Goal: Task Accomplishment & Management: Use online tool/utility

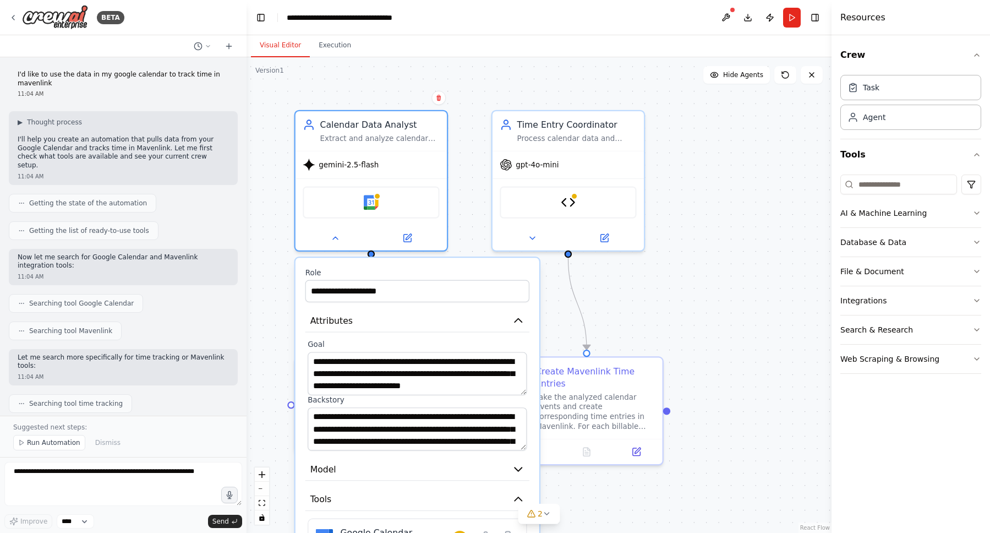
scroll to position [753, 0]
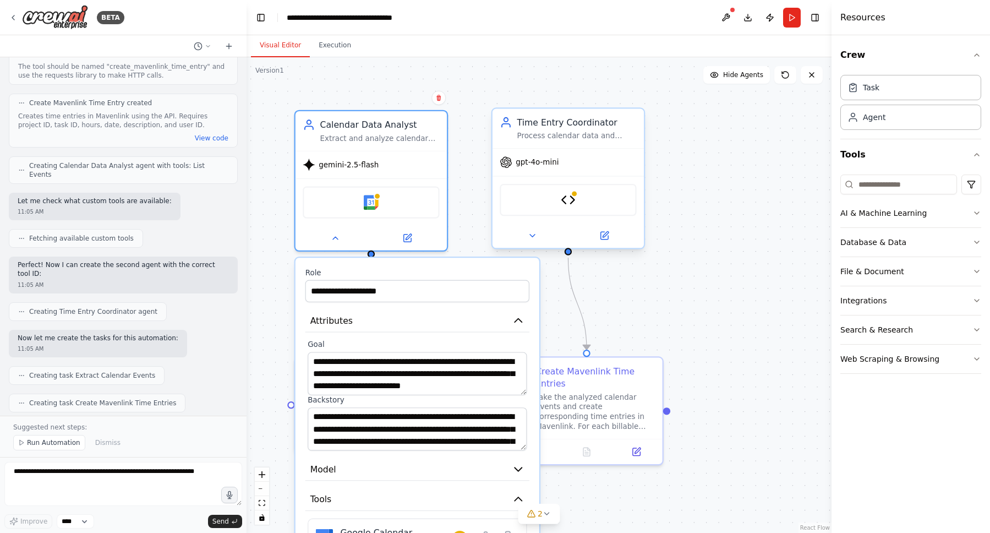
click at [555, 144] on div "Time Entry Coordinator Process calendar data and create corresponding time entr…" at bounding box center [568, 128] width 151 height 40
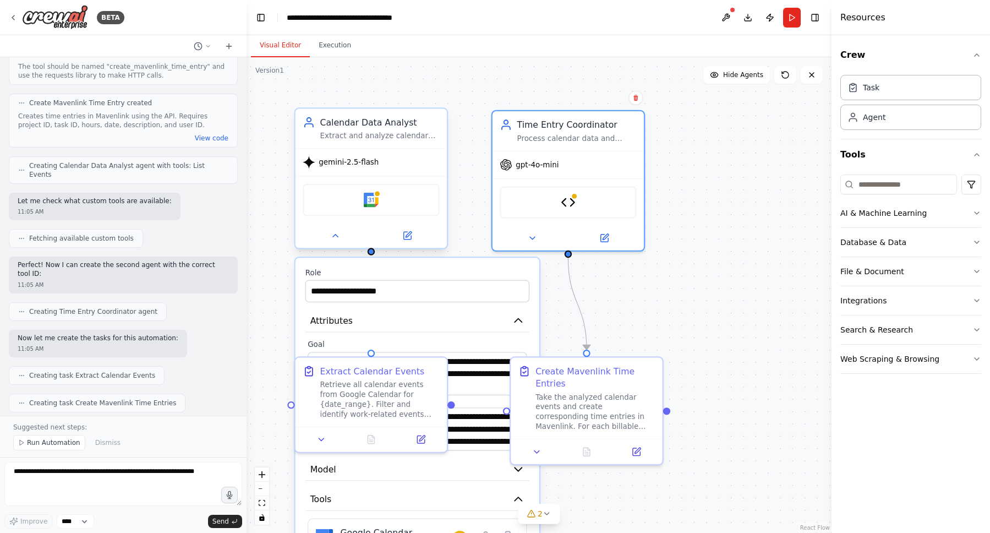
click at [390, 139] on div "Extract and analyze calendar events from Google Calendar for {date_range}, iden…" at bounding box center [379, 136] width 119 height 10
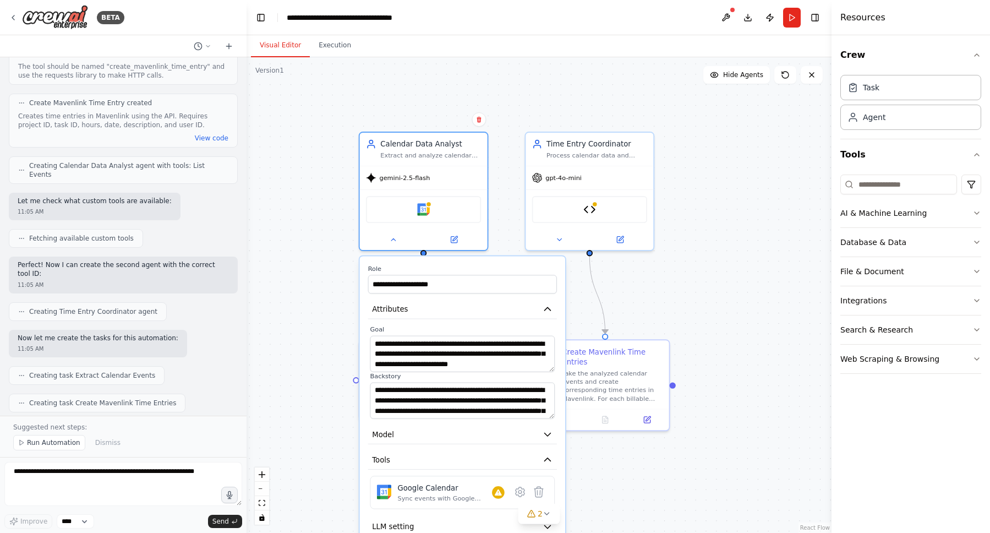
click at [521, 271] on label "Role" at bounding box center [462, 268] width 189 height 8
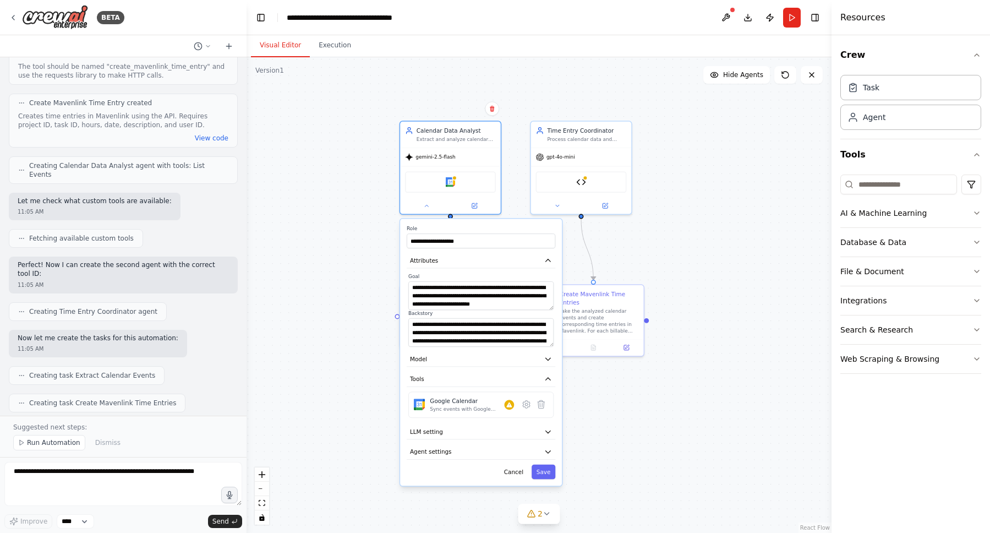
drag, startPoint x: 718, startPoint y: 377, endPoint x: 699, endPoint y: 316, distance: 63.5
click at [699, 316] on div ".deletable-edge-delete-btn { width: 20px; height: 20px; border: 0px solid #ffff…" at bounding box center [539, 294] width 585 height 475
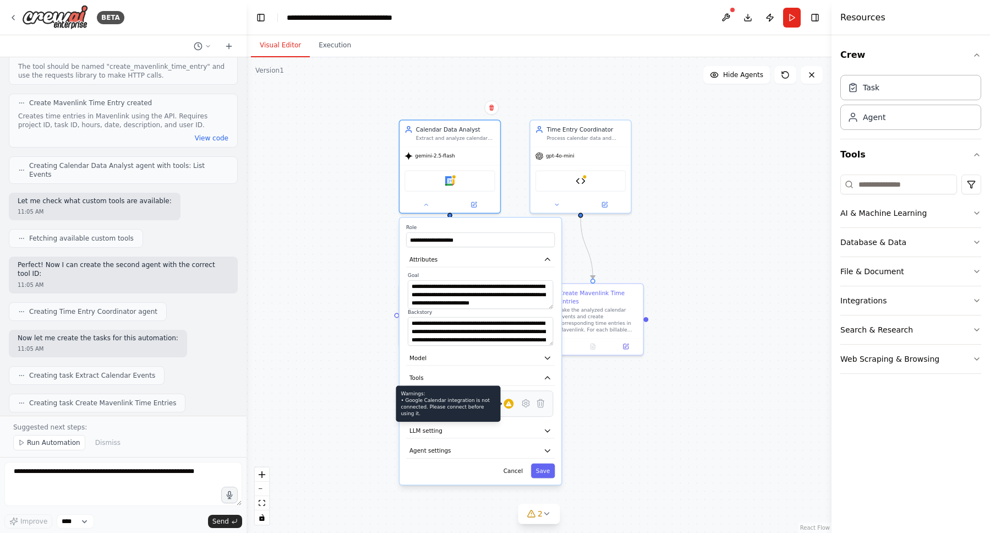
click at [511, 402] on icon at bounding box center [508, 403] width 7 height 7
click at [472, 400] on div "Google Calendar" at bounding box center [466, 400] width 74 height 8
click at [508, 402] on icon at bounding box center [509, 403] width 6 height 5
click at [876, 302] on button "Integrations" at bounding box center [910, 300] width 141 height 29
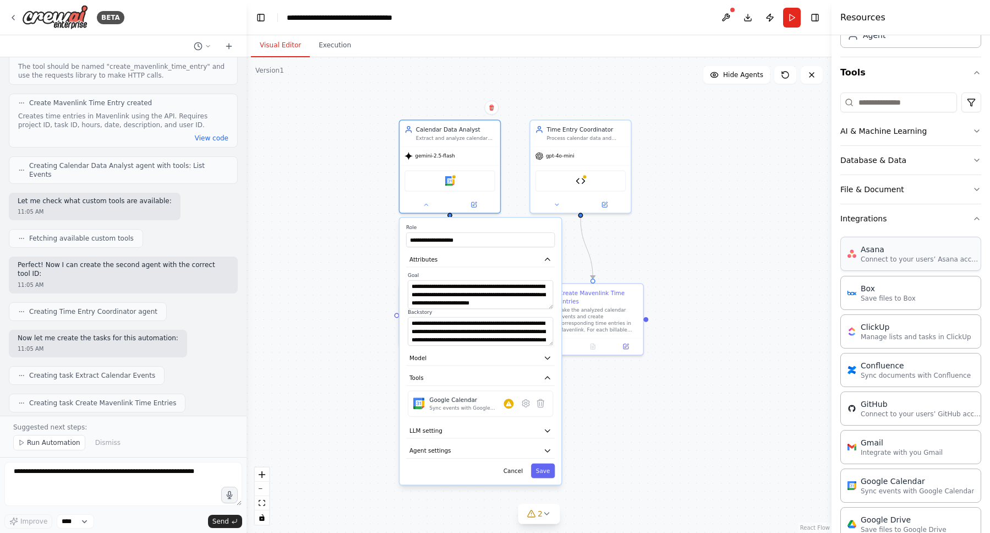
scroll to position [138, 0]
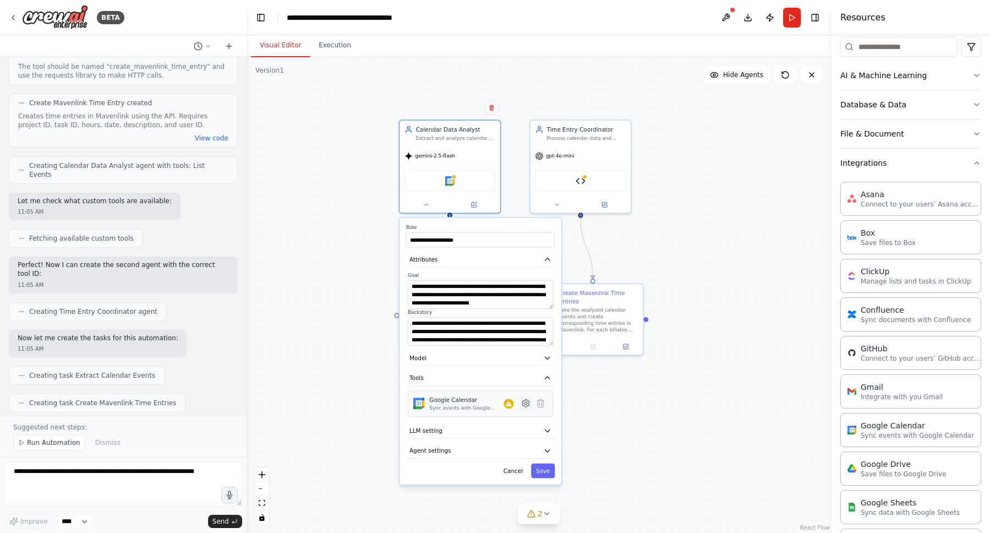
click at [527, 402] on icon at bounding box center [525, 403] width 7 height 7
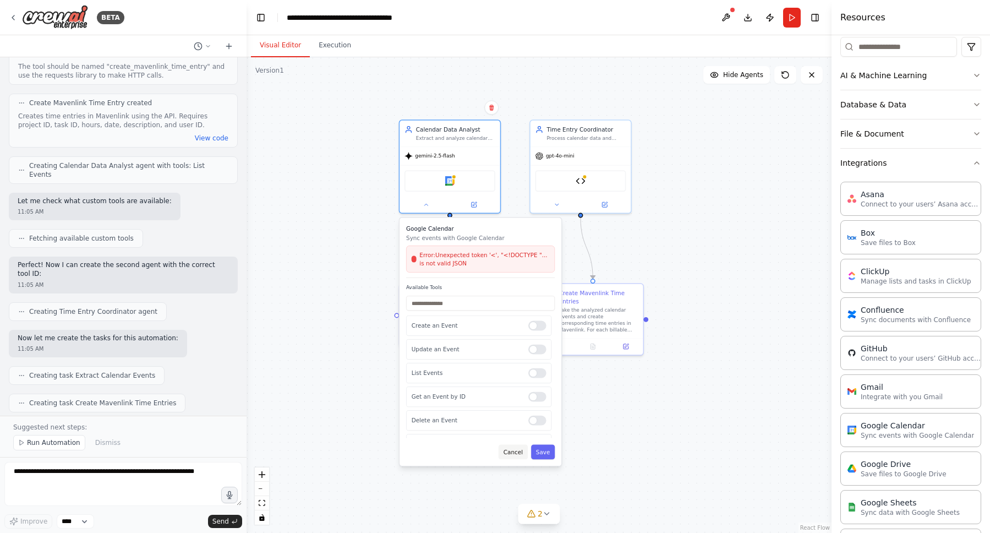
click at [518, 451] on button "Cancel" at bounding box center [513, 451] width 29 height 15
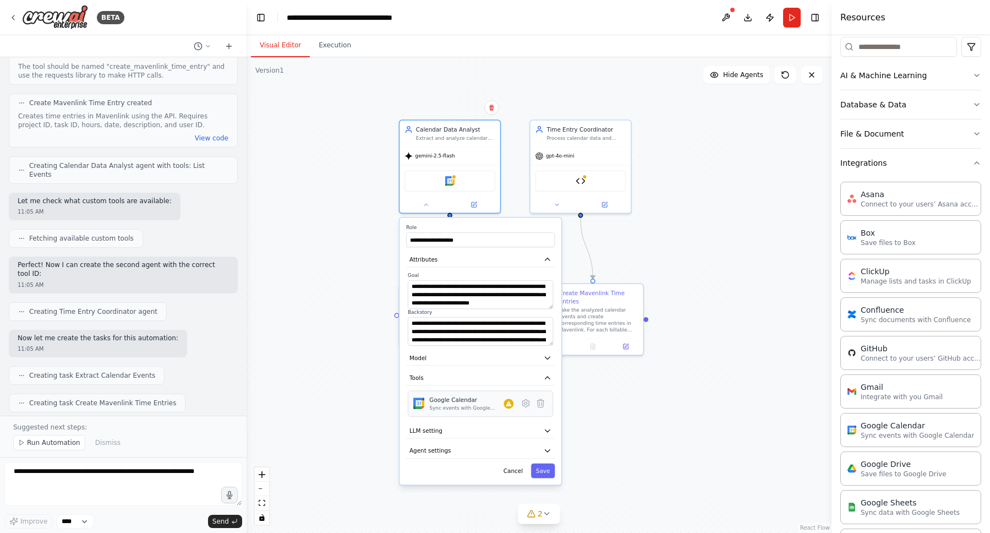
click at [495, 407] on div "Sync events with Google Calendar" at bounding box center [466, 407] width 74 height 7
click at [507, 404] on icon at bounding box center [509, 403] width 6 height 5
click at [530, 401] on icon at bounding box center [526, 403] width 10 height 10
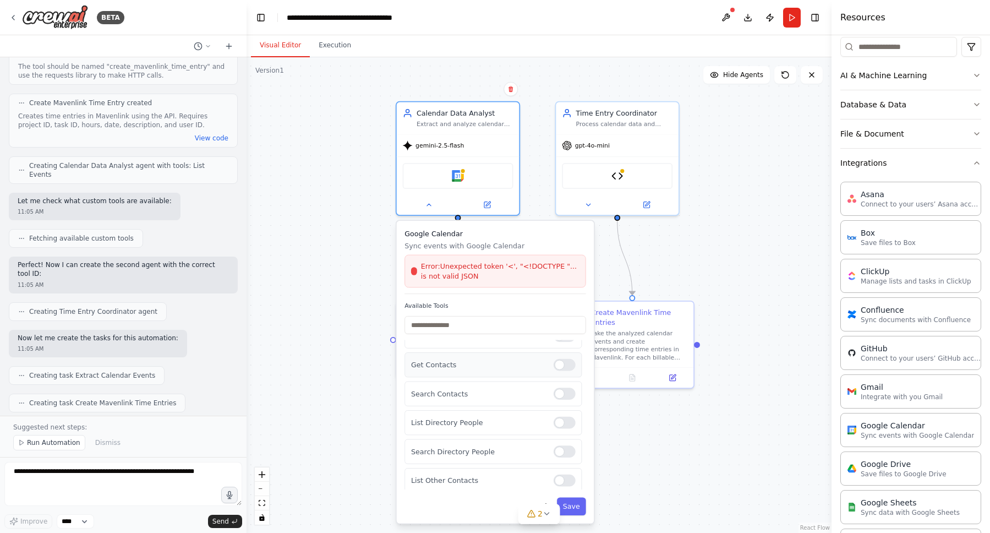
scroll to position [0, 0]
click at [491, 510] on div "Cancel Save" at bounding box center [495, 506] width 182 height 18
click at [540, 515] on span "2" at bounding box center [540, 513] width 5 height 11
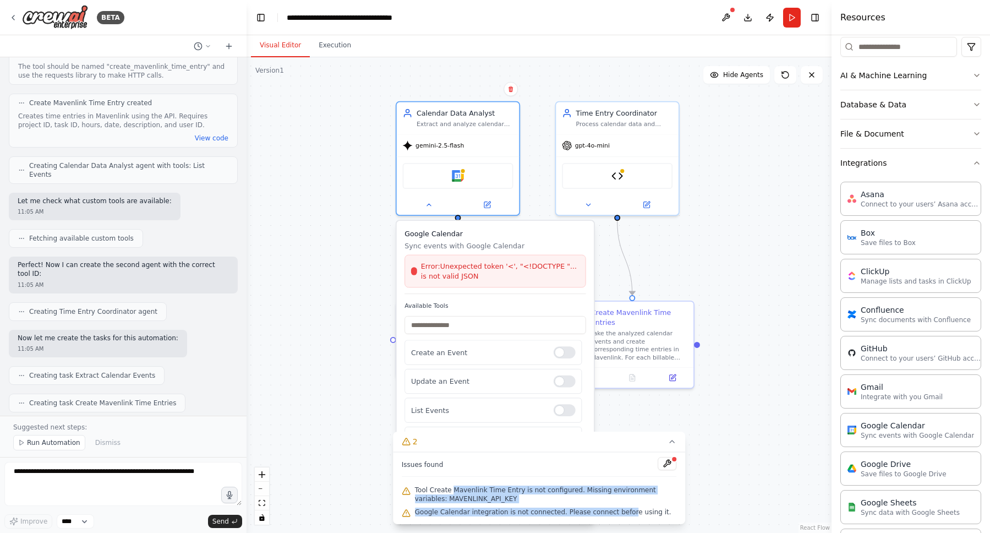
drag, startPoint x: 455, startPoint y: 490, endPoint x: 627, endPoint y: 513, distance: 173.7
click at [627, 513] on div "Issues found Tool Create Mavenlink Time Entry is not configured. Missing enviro…" at bounding box center [539, 488] width 293 height 72
click at [627, 513] on span "Google Calendar integration is not connected. Please connect before using it." at bounding box center [543, 511] width 256 height 9
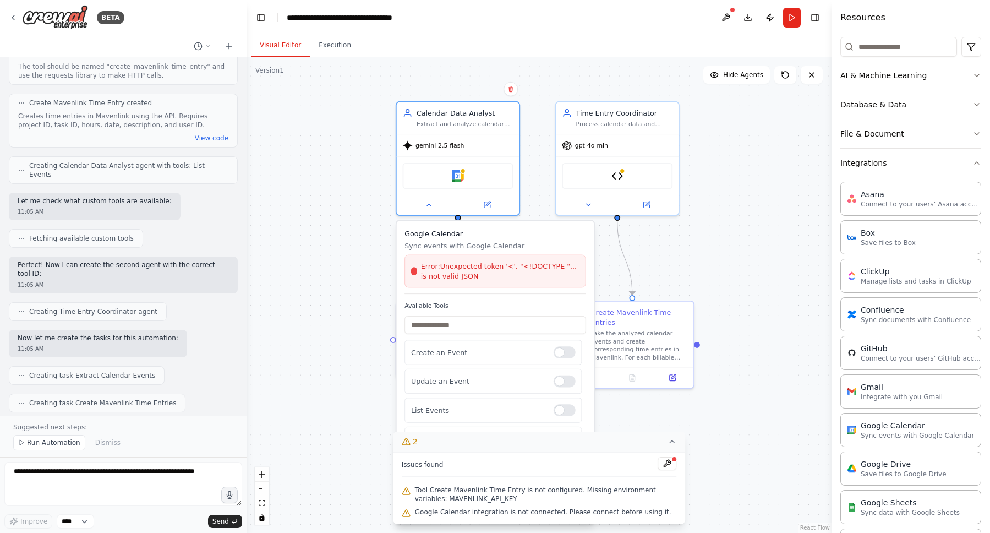
click at [675, 446] on button "2" at bounding box center [539, 441] width 293 height 20
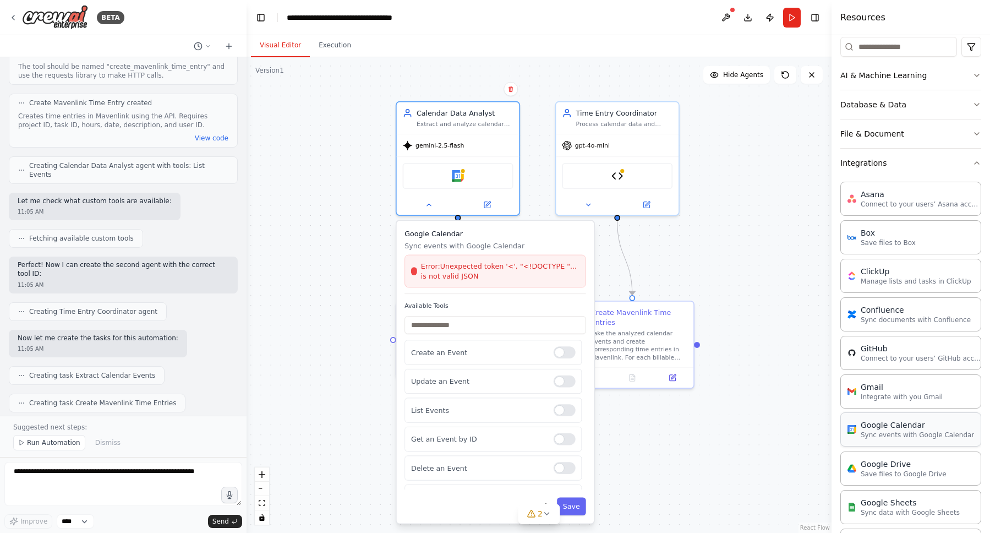
click at [903, 435] on p "Sync events with Google Calendar" at bounding box center [917, 434] width 113 height 9
click at [896, 433] on p "Sync events with Google Calendar" at bounding box center [917, 434] width 113 height 9
click at [668, 275] on div ".deletable-edge-delete-btn { width: 20px; height: 20px; border: 0px solid #ffff…" at bounding box center [539, 294] width 585 height 475
click at [887, 420] on div "Google Calendar" at bounding box center [917, 424] width 113 height 11
click at [668, 243] on div ".deletable-edge-delete-btn { width: 20px; height: 20px; border: 0px solid #ffff…" at bounding box center [539, 294] width 585 height 475
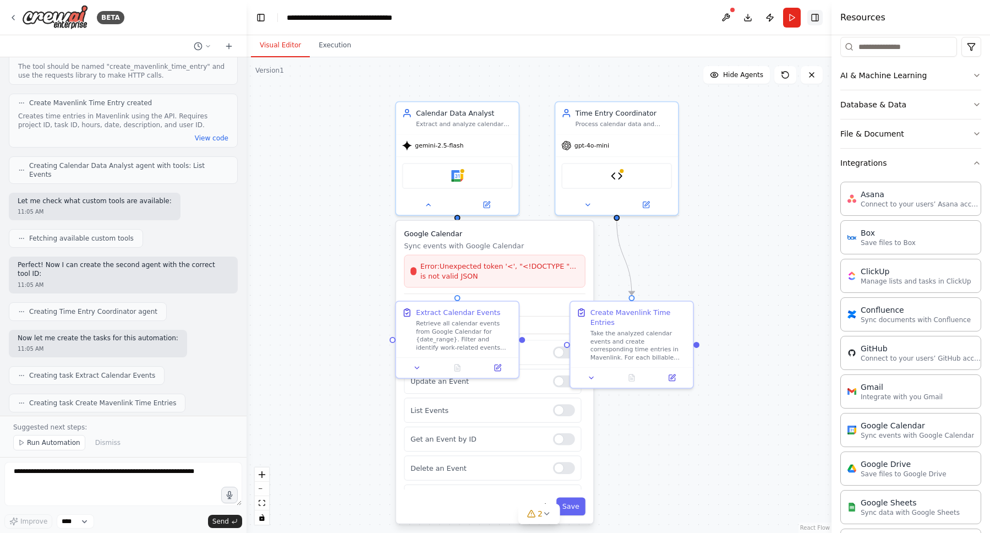
click at [814, 17] on button "Toggle Right Sidebar" at bounding box center [814, 17] width 15 height 15
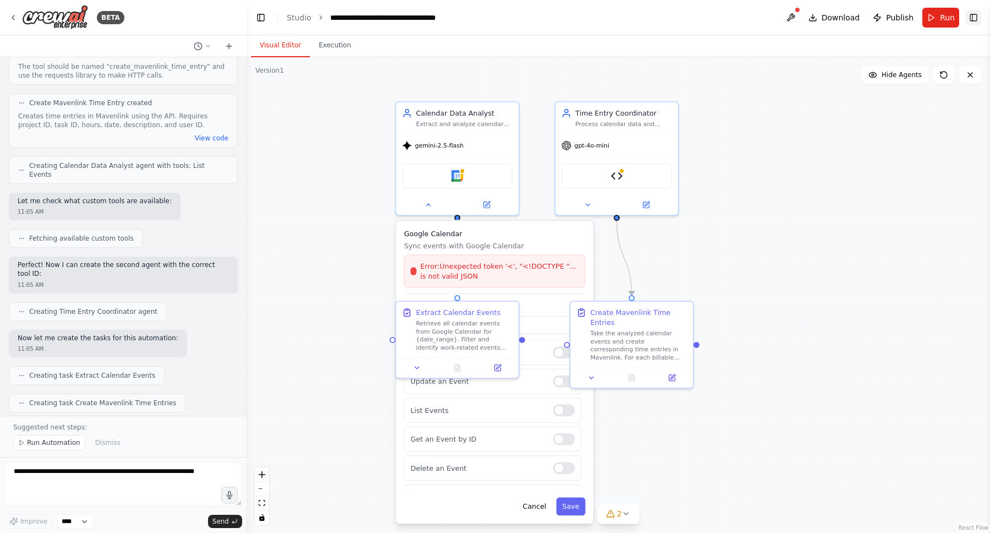
click at [972, 15] on button "Toggle Right Sidebar" at bounding box center [973, 17] width 15 height 15
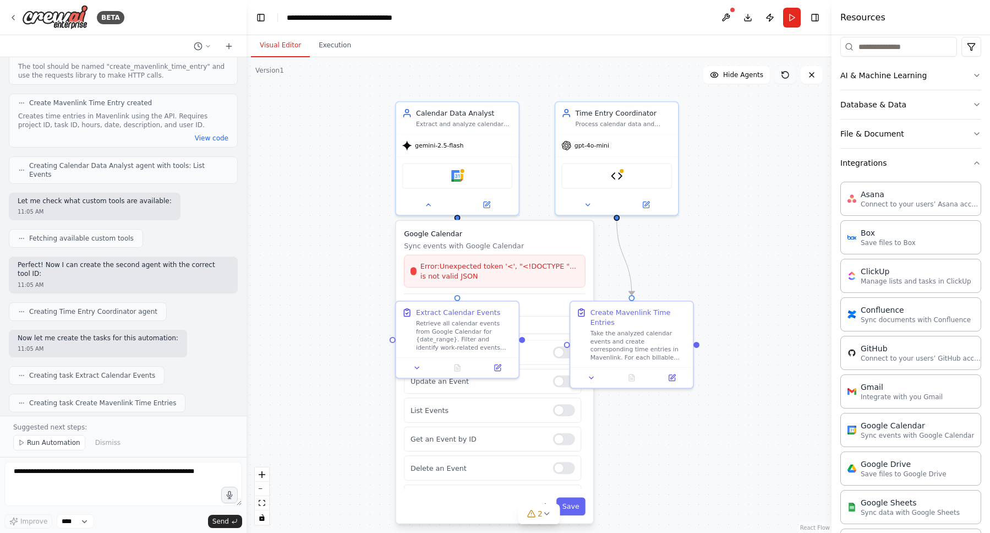
click at [786, 72] on icon at bounding box center [785, 75] width 7 height 7
click at [786, 79] on icon at bounding box center [785, 74] width 9 height 9
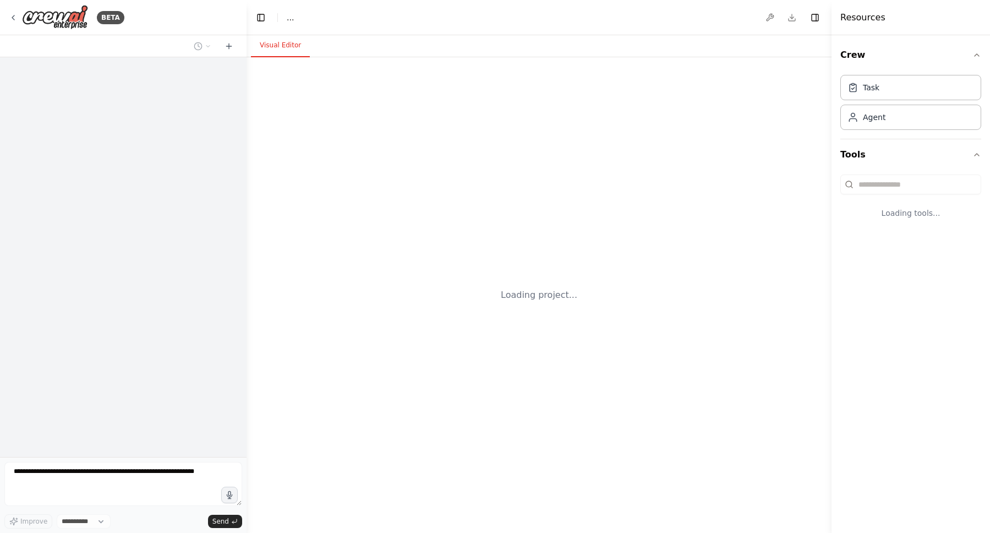
select select "****"
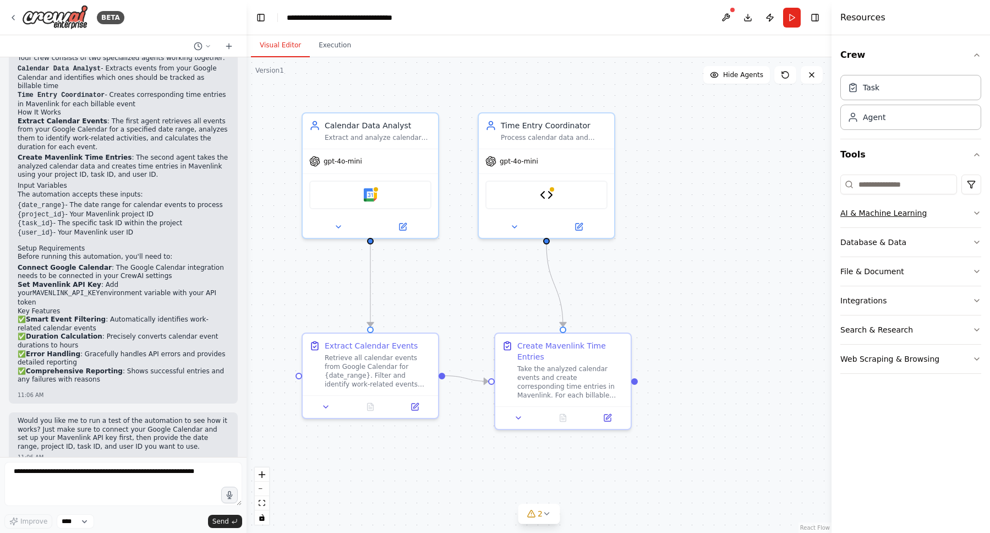
scroll to position [1245, 0]
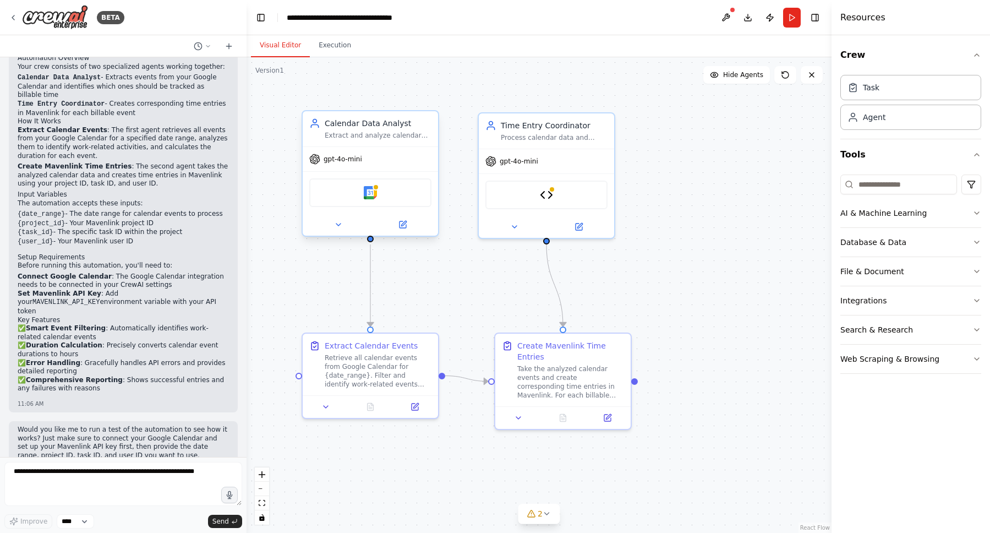
click at [360, 193] on div "Google Calendar" at bounding box center [370, 192] width 122 height 29
click at [374, 192] on img at bounding box center [370, 192] width 13 height 13
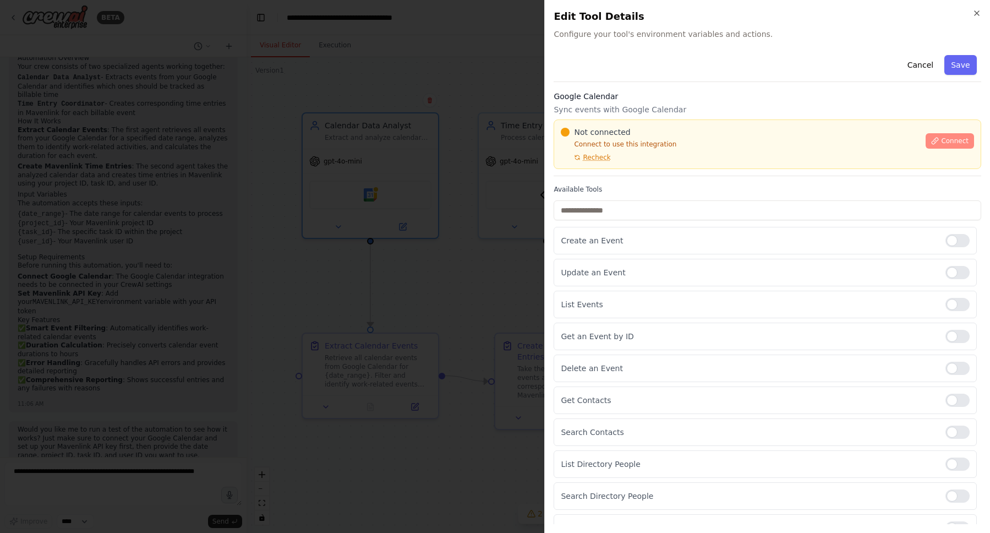
click at [942, 143] on span "Connect" at bounding box center [955, 140] width 28 height 9
click at [613, 175] on div "Google Calendar Sync events with Google Calendar Not connected Connect to use t…" at bounding box center [768, 133] width 428 height 85
click at [601, 185] on label "Available Tools" at bounding box center [768, 189] width 428 height 9
click at [608, 177] on div "Cancel Save Google Calendar Sync events with Google Calendar Not connected Conn…" at bounding box center [768, 328] width 428 height 555
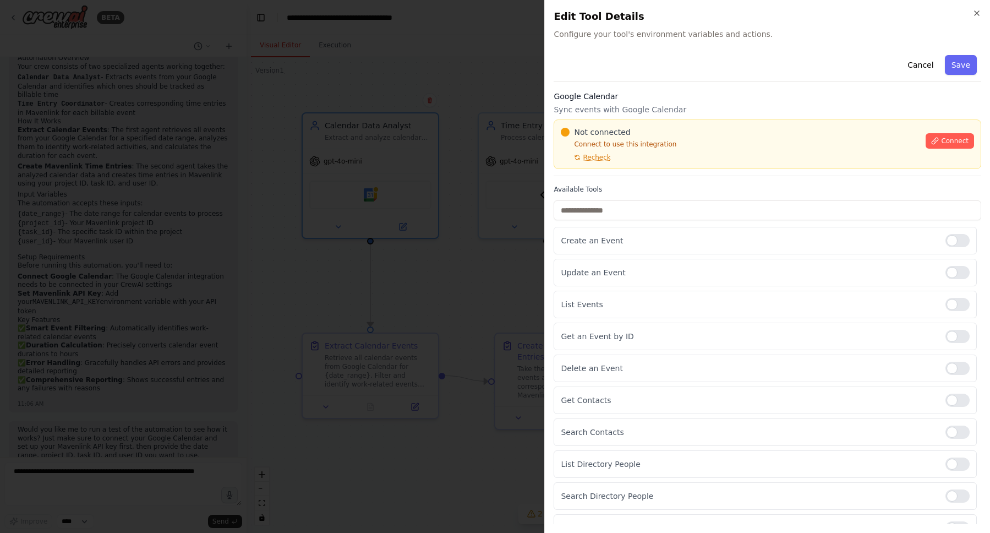
click at [608, 177] on div "Cancel Save Google Calendar Sync events with Google Calendar Not connected Conn…" at bounding box center [768, 328] width 428 height 555
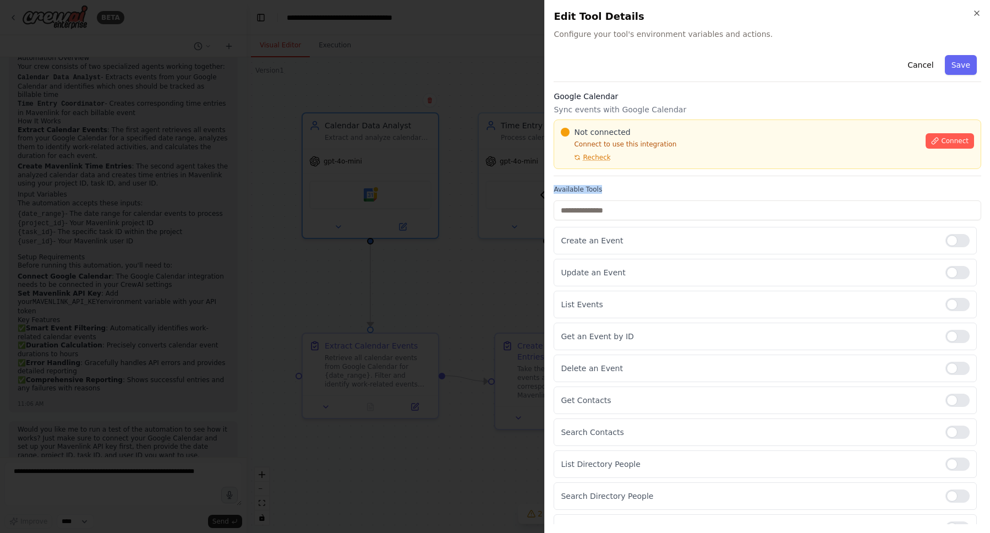
click at [608, 177] on div "Cancel Save Google Calendar Sync events with Google Calendar Not connected Conn…" at bounding box center [768, 328] width 428 height 555
click at [536, 245] on div at bounding box center [495, 266] width 990 height 533
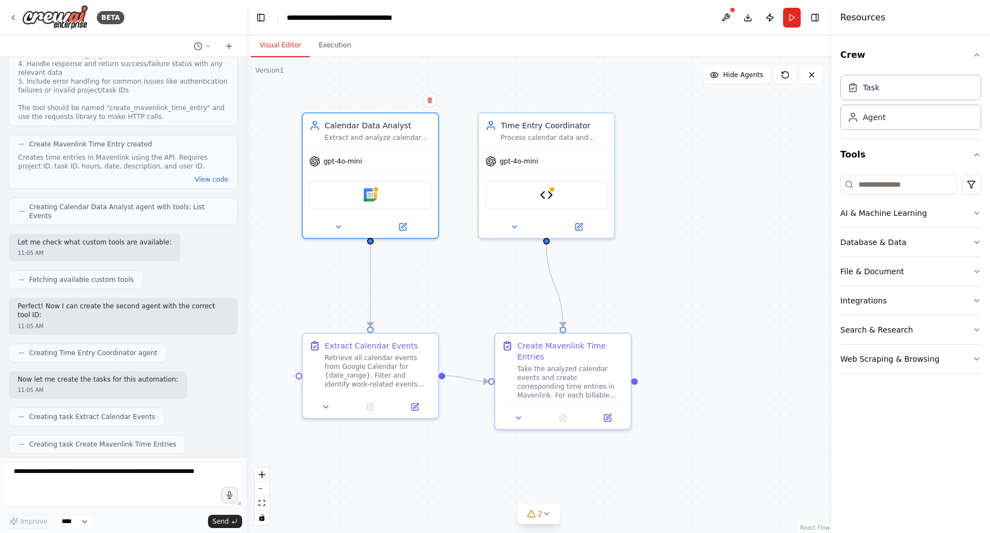
scroll to position [712, 0]
click at [384, 201] on div "Google Calendar" at bounding box center [370, 192] width 122 height 29
click at [366, 190] on img at bounding box center [370, 192] width 13 height 13
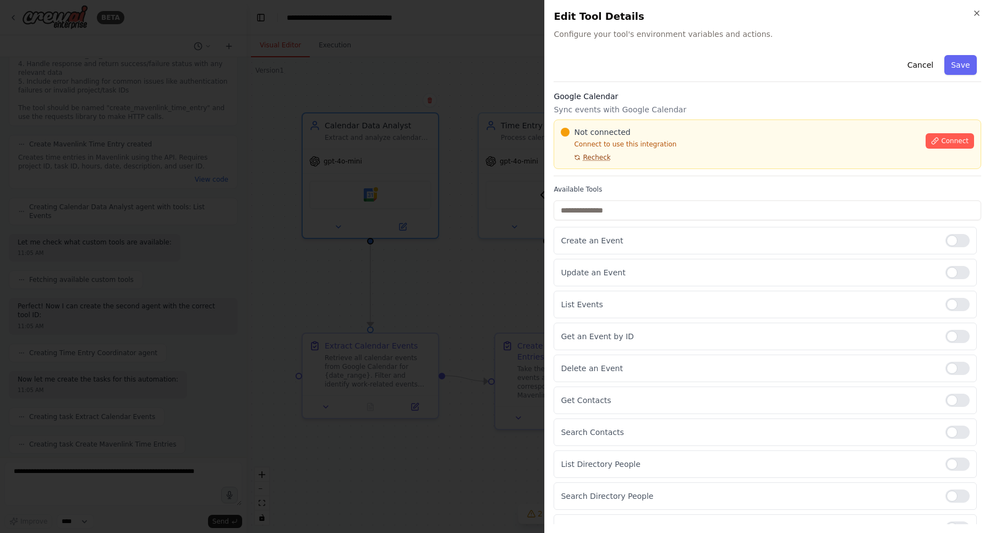
click at [597, 158] on span "Recheck" at bounding box center [597, 157] width 28 height 9
click at [943, 135] on button "Connect" at bounding box center [950, 140] width 48 height 15
click at [645, 185] on label "Available Tools" at bounding box center [768, 189] width 428 height 9
click at [413, 223] on div at bounding box center [495, 266] width 990 height 533
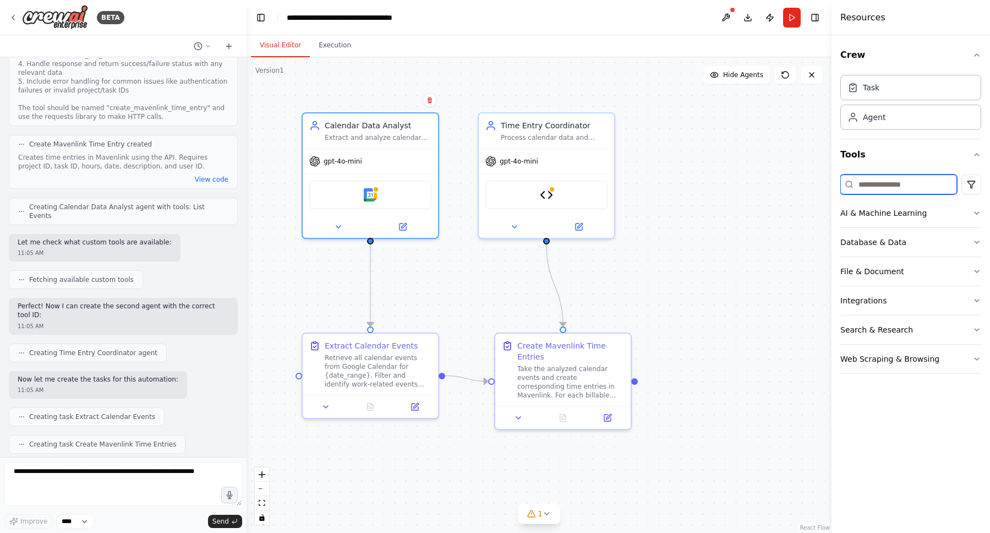
click at [906, 180] on input at bounding box center [898, 184] width 117 height 20
click at [404, 143] on div "Calendar Data Analyst Extract and analyze calendar events from Google Calendar …" at bounding box center [370, 128] width 135 height 35
click at [792, 18] on button "Run" at bounding box center [792, 18] width 18 height 20
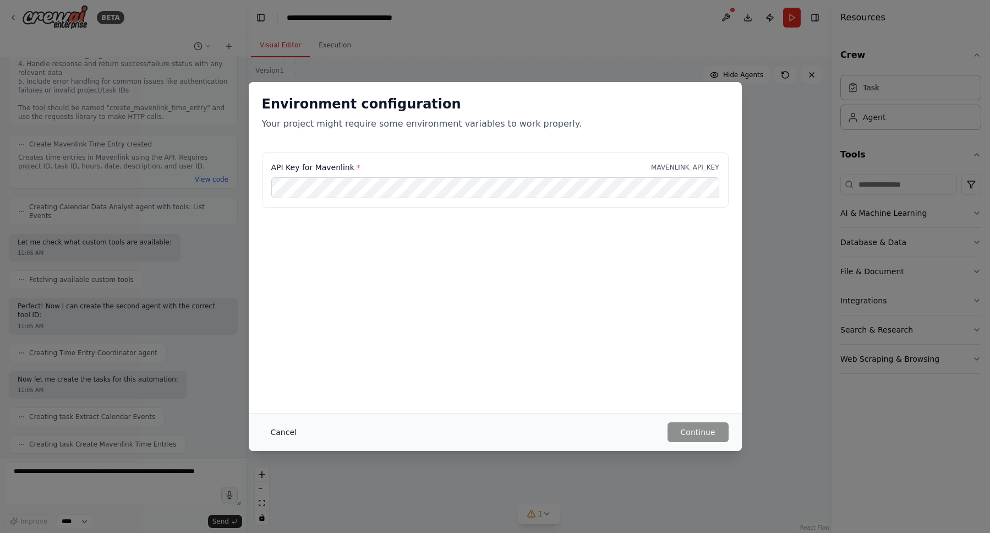
click at [283, 431] on button "Cancel" at bounding box center [283, 432] width 43 height 20
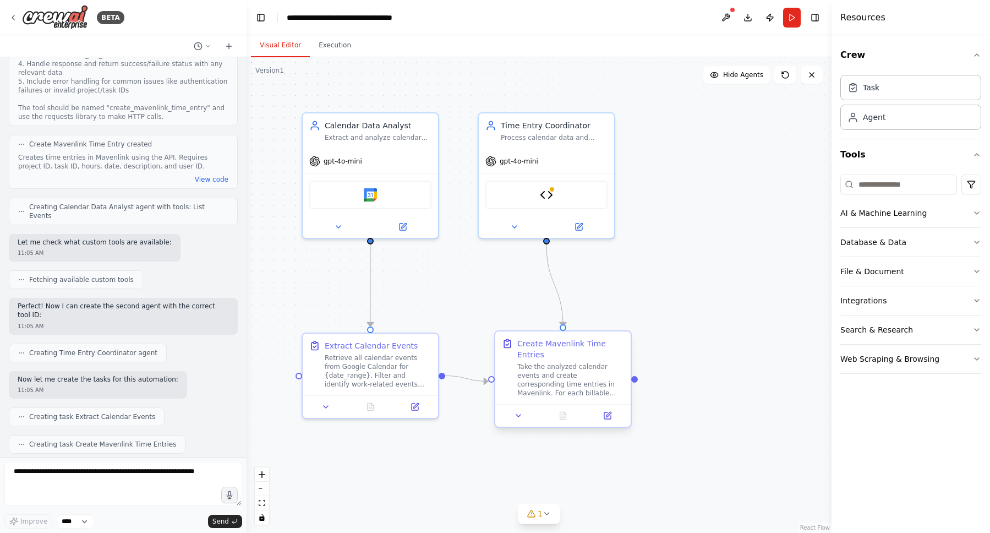
click at [565, 372] on div "Take the analyzed calendar events and create corresponding time entries in Mave…" at bounding box center [570, 379] width 107 height 35
click at [586, 357] on div "Create Mavenlink Time Entries" at bounding box center [570, 349] width 107 height 22
click at [584, 348] on div "Create Mavenlink Time Entries" at bounding box center [570, 349] width 107 height 22
click at [522, 418] on icon at bounding box center [518, 415] width 9 height 9
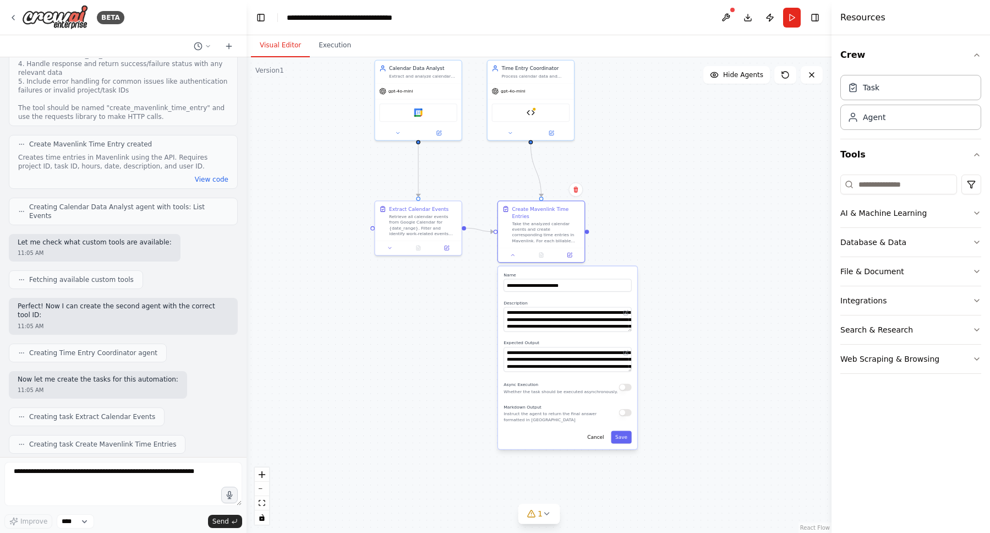
drag, startPoint x: 692, startPoint y: 417, endPoint x: 678, endPoint y: 252, distance: 165.1
click at [678, 252] on div ".deletable-edge-delete-btn { width: 20px; height: 20px; border: 0px solid #ffff…" at bounding box center [539, 294] width 585 height 475
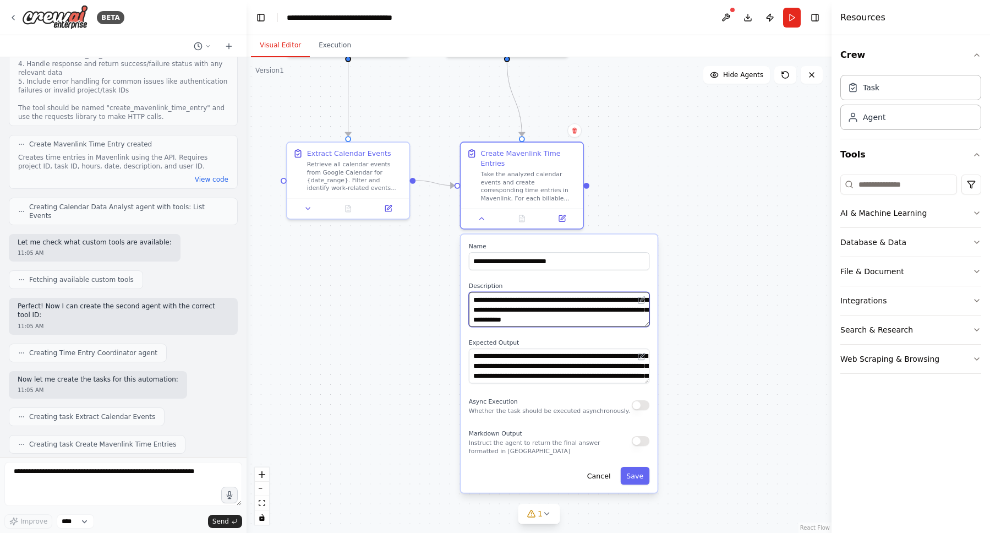
drag, startPoint x: 527, startPoint y: 302, endPoint x: 550, endPoint y: 303, distance: 23.7
click at [550, 302] on textarea "**********" at bounding box center [559, 309] width 180 height 35
click at [549, 309] on textarea "**********" at bounding box center [559, 309] width 180 height 35
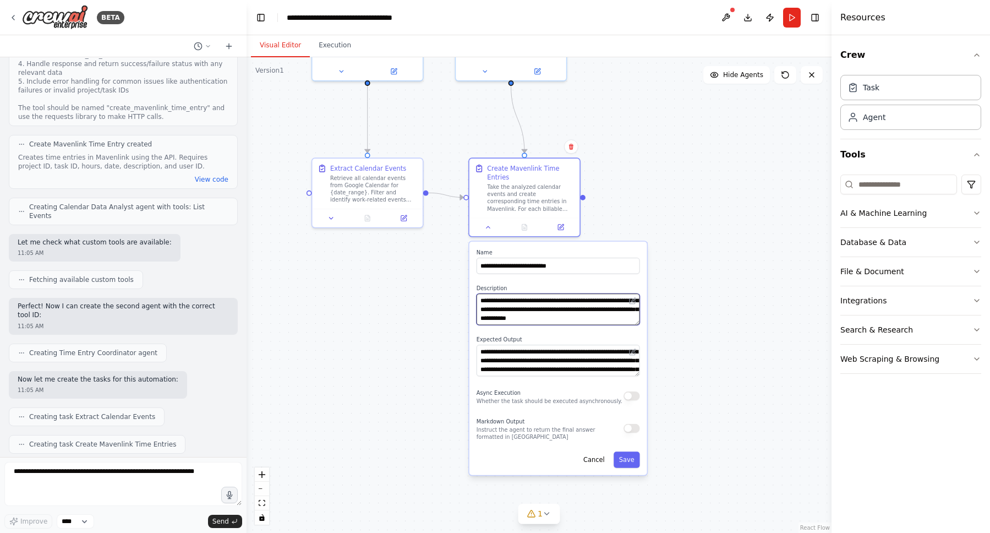
scroll to position [0, 0]
drag, startPoint x: 549, startPoint y: 309, endPoint x: 545, endPoint y: 278, distance: 30.4
click at [545, 278] on div "**********" at bounding box center [558, 358] width 178 height 233
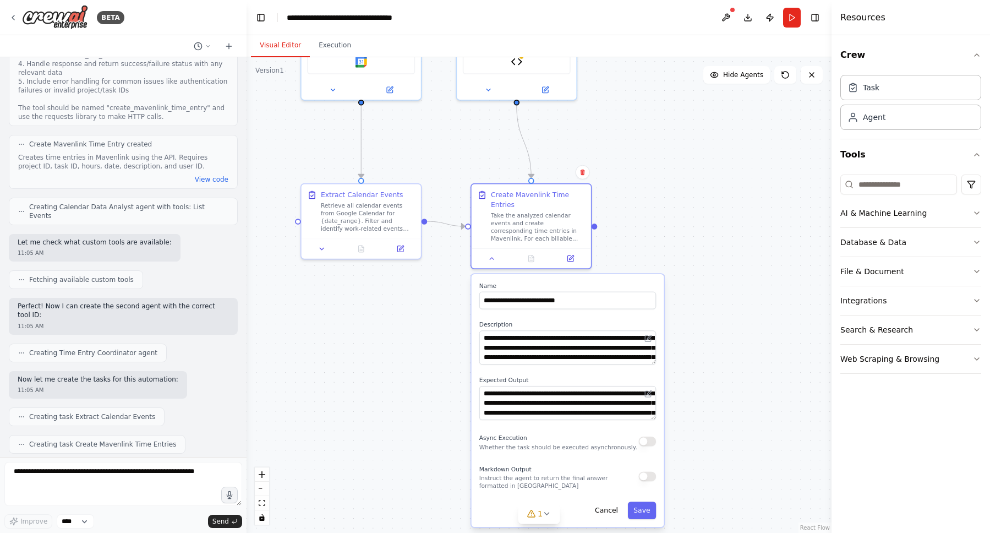
drag, startPoint x: 486, startPoint y: 125, endPoint x: 505, endPoint y: 201, distance: 78.1
click at [504, 201] on div ".deletable-edge-delete-btn { width: 20px; height: 20px; border: 0px solid #ffff…" at bounding box center [539, 294] width 585 height 475
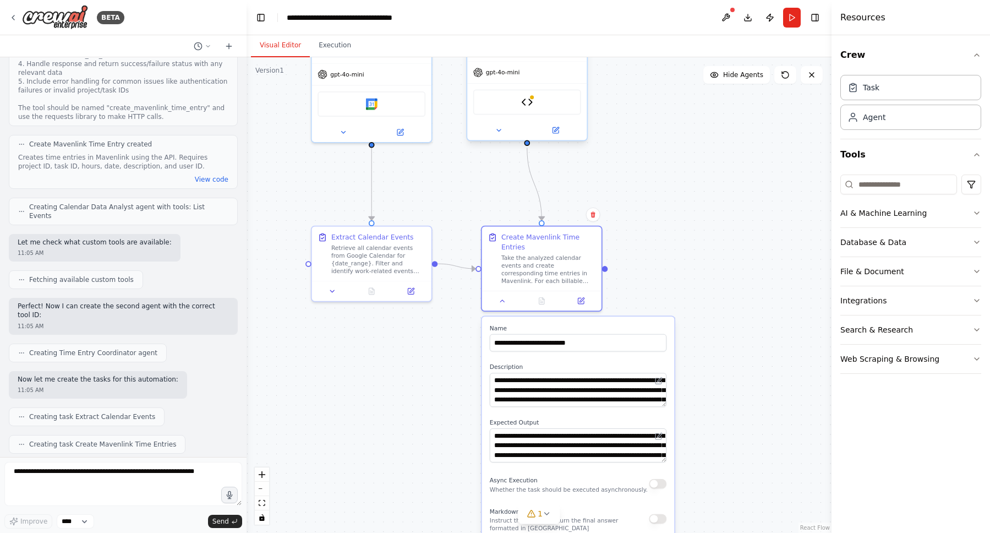
click at [521, 92] on div "Create Mavenlink Time Entry" at bounding box center [527, 102] width 108 height 25
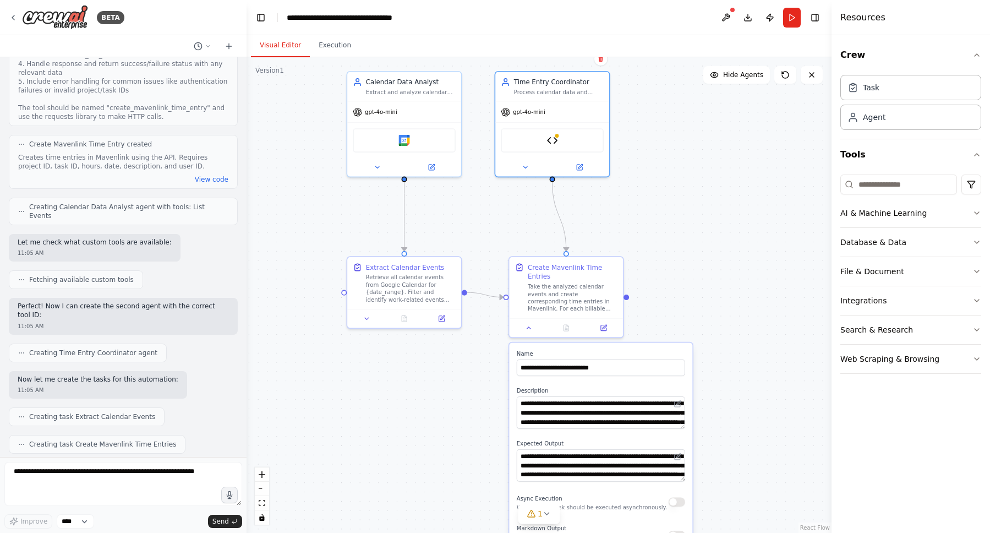
drag, startPoint x: 645, startPoint y: 172, endPoint x: 682, endPoint y: 302, distance: 135.5
click at [682, 302] on div ".deletable-edge-delete-btn { width: 20px; height: 20px; border: 0px solid #ffff…" at bounding box center [539, 294] width 585 height 475
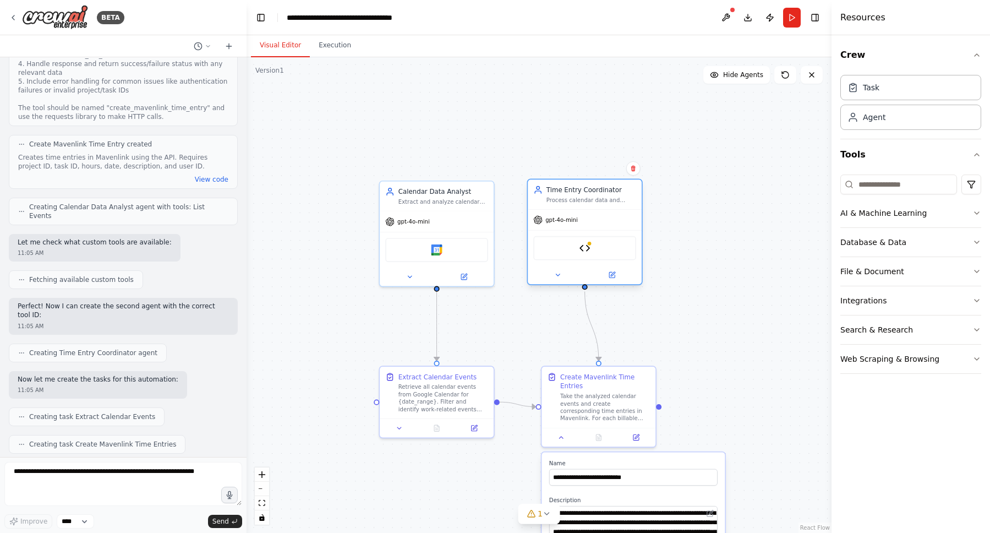
click at [577, 192] on div "Time Entry Coordinator" at bounding box center [591, 189] width 90 height 9
click at [911, 96] on div "Task" at bounding box center [910, 86] width 141 height 25
click at [908, 117] on div "Agent" at bounding box center [910, 116] width 141 height 25
click at [904, 210] on button "AI & Machine Learning" at bounding box center [910, 213] width 141 height 29
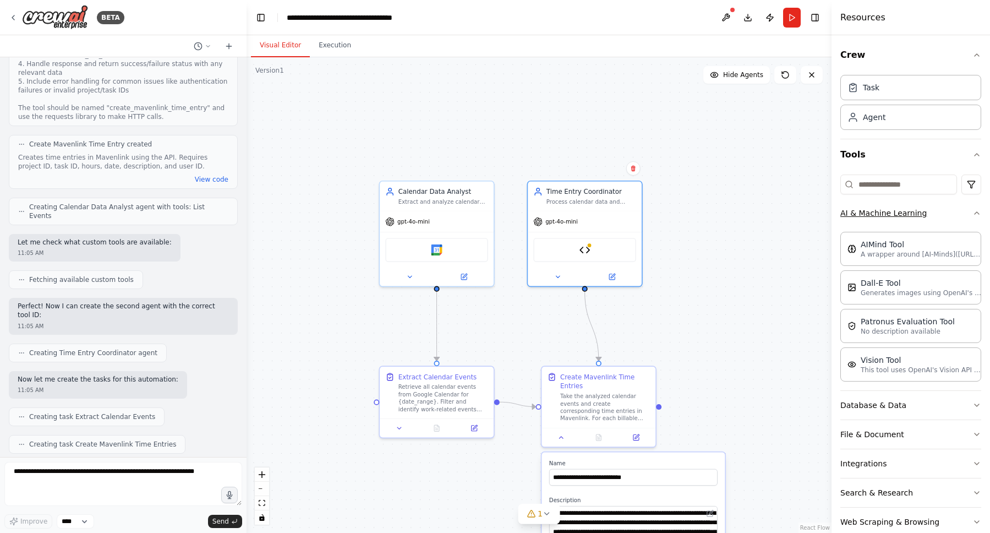
click at [904, 210] on button "AI & Machine Learning" at bounding box center [910, 213] width 141 height 29
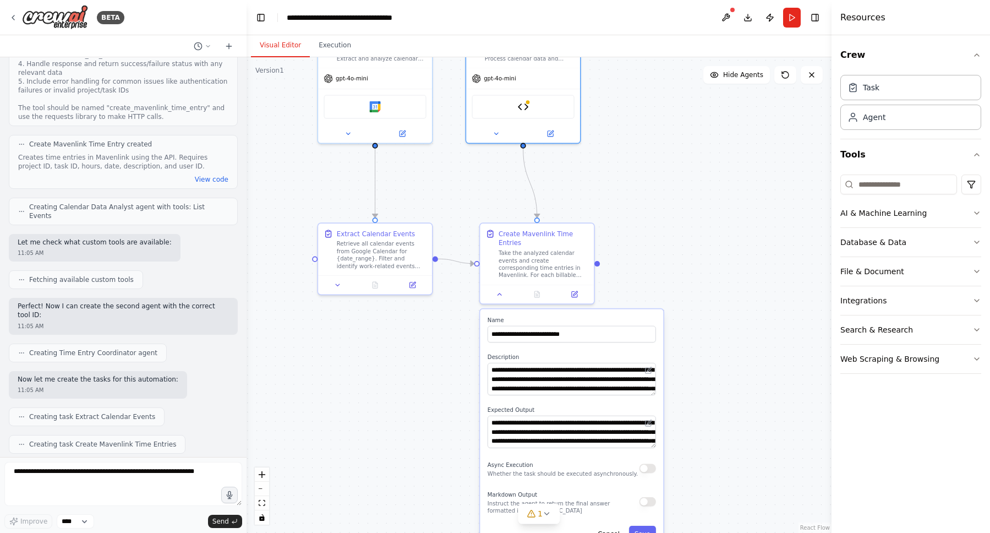
drag, startPoint x: 697, startPoint y: 354, endPoint x: 635, endPoint y: 211, distance: 155.8
click at [635, 211] on div ".deletable-edge-delete-btn { width: 20px; height: 20px; border: 0px solid #ffff…" at bounding box center [539, 294] width 585 height 475
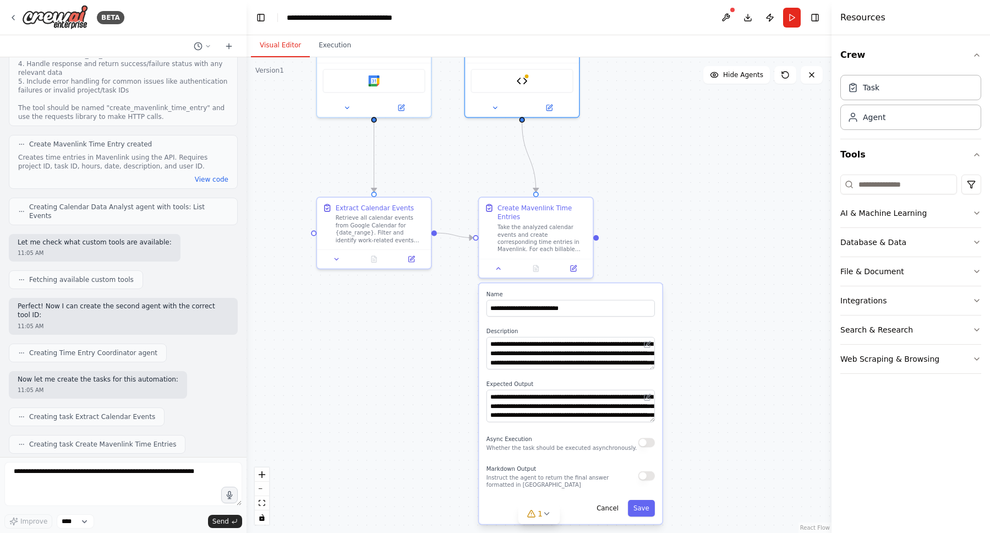
drag, startPoint x: 632, startPoint y: 217, endPoint x: 631, endPoint y: 180, distance: 36.3
click at [631, 180] on div ".deletable-edge-delete-btn { width: 20px; height: 20px; border: 0px solid #ffff…" at bounding box center [539, 294] width 585 height 475
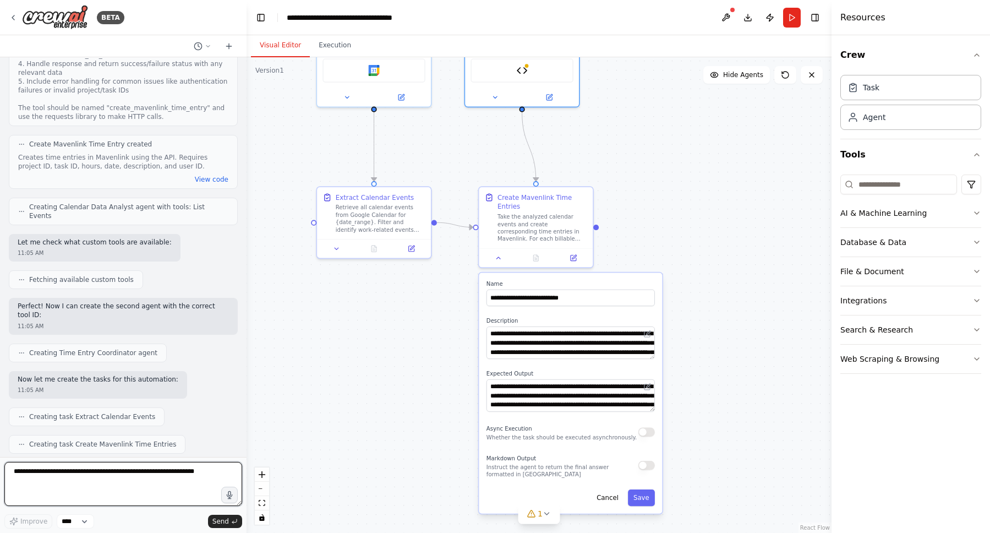
click at [141, 471] on textarea at bounding box center [123, 484] width 238 height 44
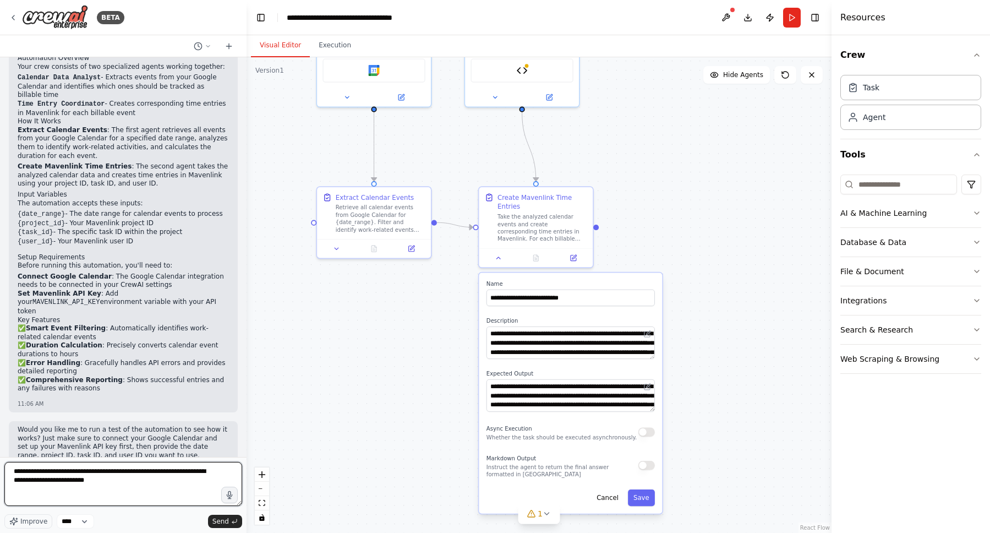
type textarea "**********"
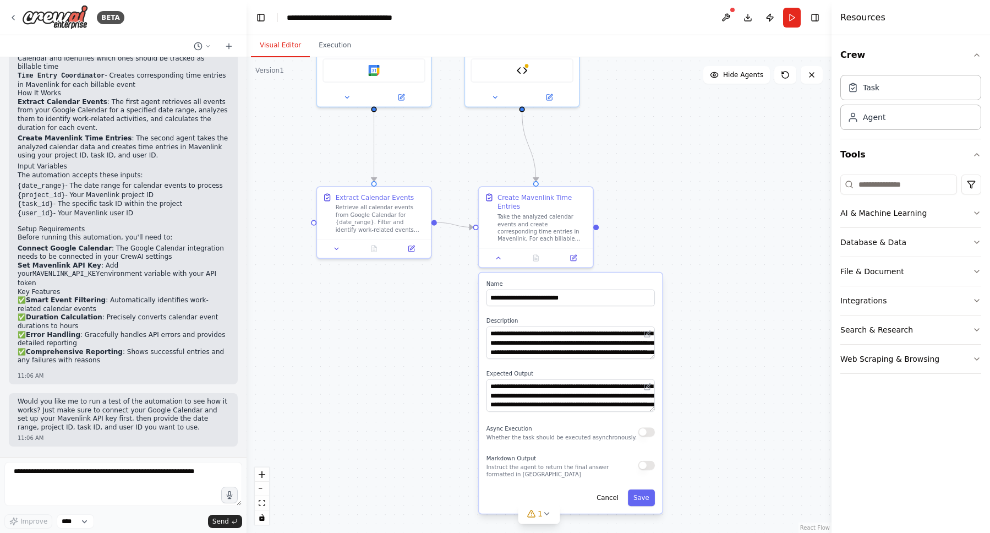
scroll to position [1319, 0]
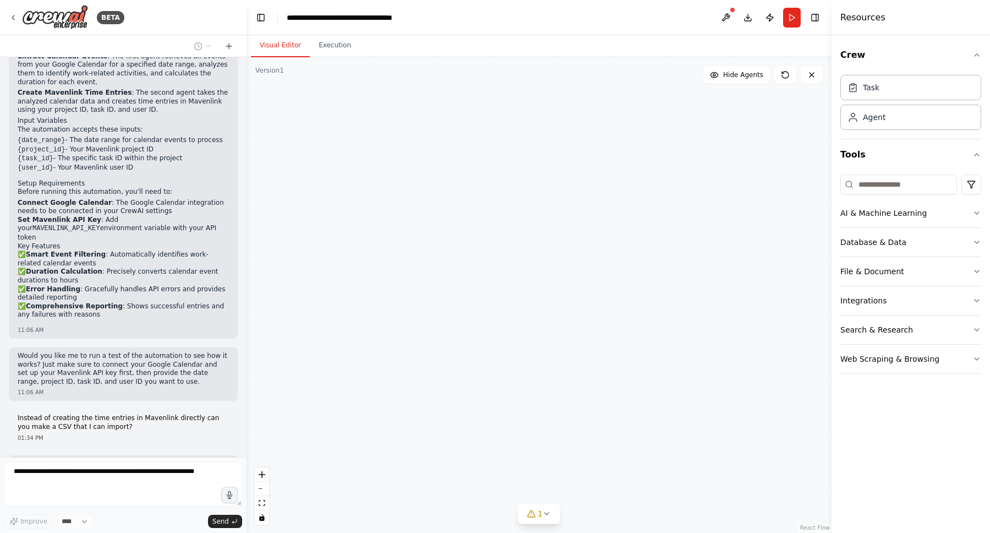
type input "**********"
type textarea "**********"
